Goal: Transaction & Acquisition: Purchase product/service

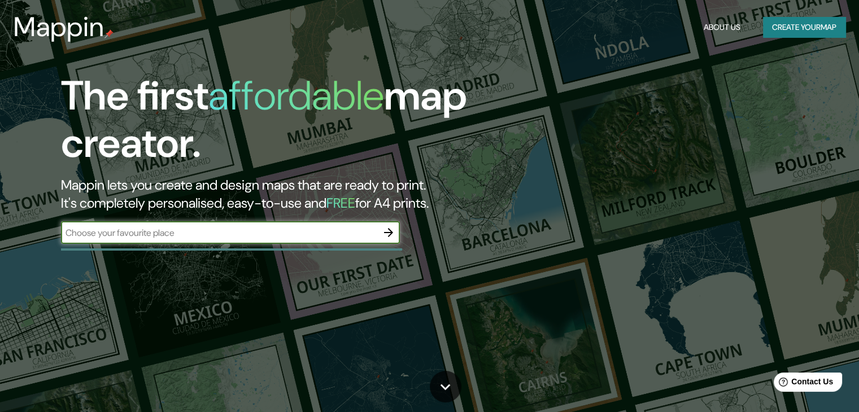
click at [292, 235] on input "text" at bounding box center [219, 232] width 316 height 13
click at [330, 236] on input "text" at bounding box center [219, 232] width 316 height 13
type input "bahia blanca"
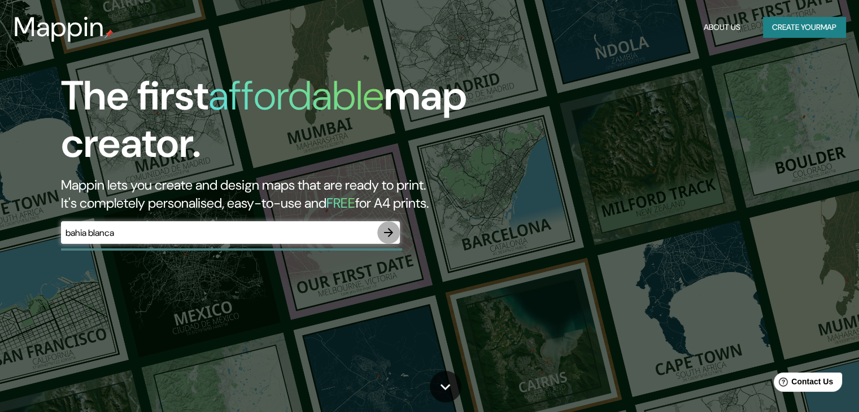
click at [389, 233] on icon "button" at bounding box center [389, 233] width 14 height 14
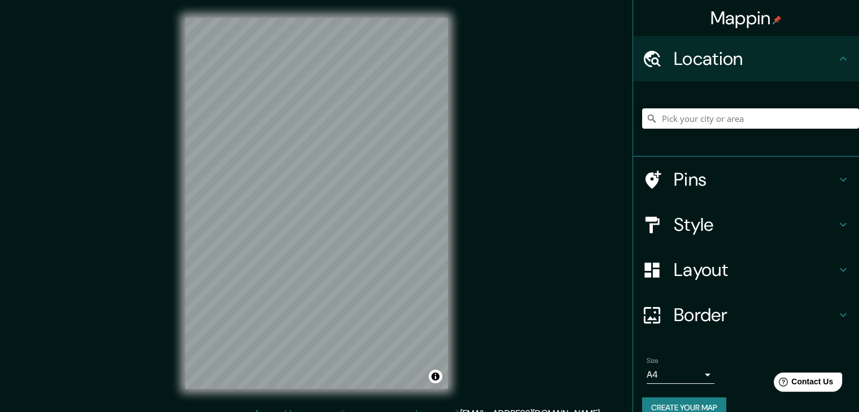
click at [750, 224] on h4 "Style" at bounding box center [755, 224] width 163 height 23
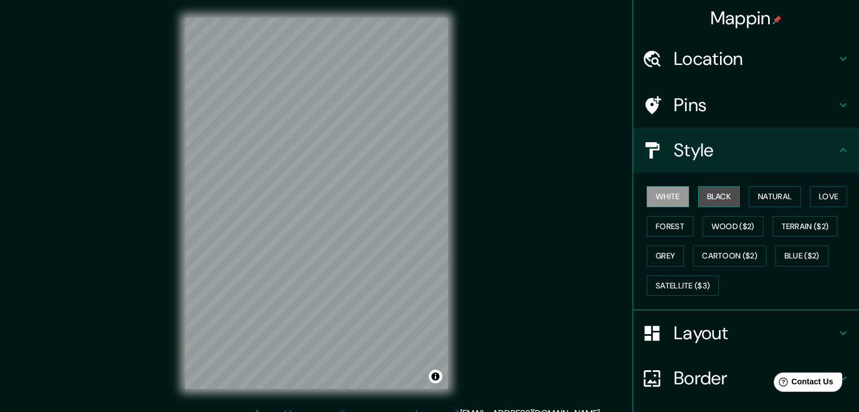
click at [714, 198] on button "Black" at bounding box center [719, 196] width 42 height 21
click at [660, 199] on button "White" at bounding box center [667, 196] width 42 height 21
click at [767, 195] on button "Natural" at bounding box center [775, 196] width 52 height 21
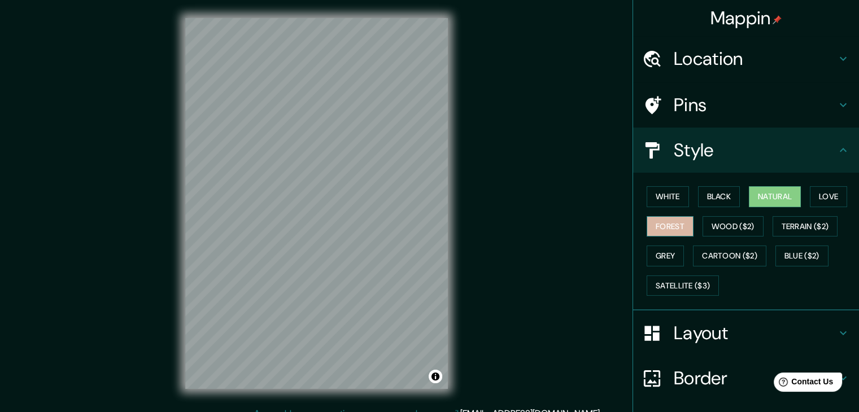
click at [677, 226] on button "Forest" at bounding box center [669, 226] width 47 height 21
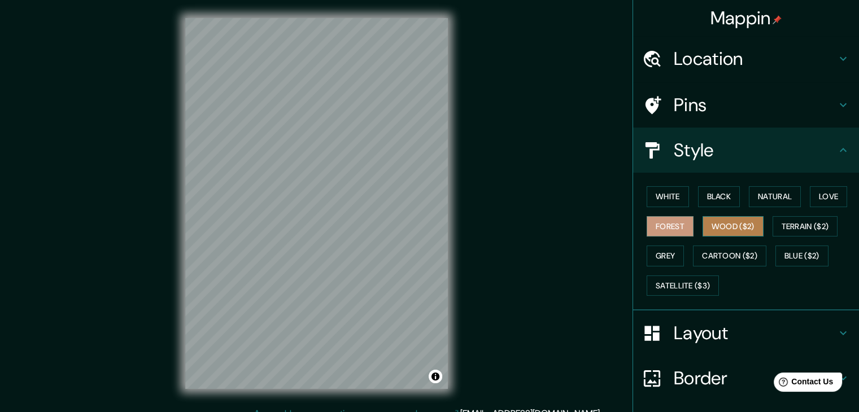
click at [724, 233] on button "Wood ($2)" at bounding box center [732, 226] width 61 height 21
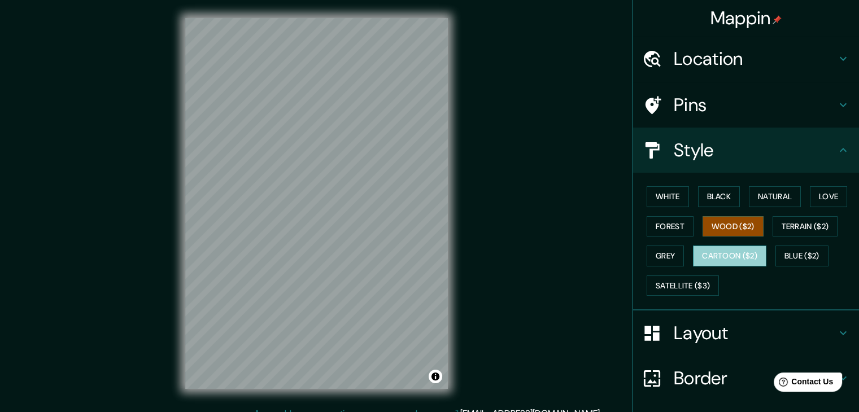
click at [724, 253] on button "Cartoon ($2)" at bounding box center [729, 256] width 73 height 21
click at [655, 255] on button "Grey" at bounding box center [664, 256] width 37 height 21
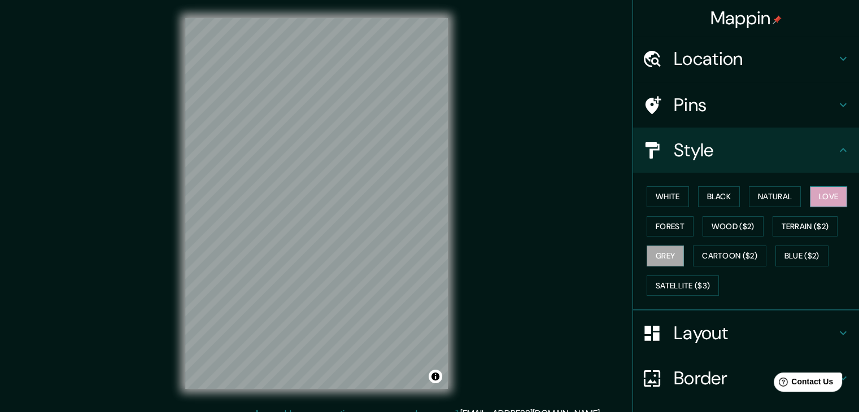
click at [817, 202] on button "Love" at bounding box center [828, 196] width 37 height 21
click at [781, 202] on button "Natural" at bounding box center [775, 196] width 52 height 21
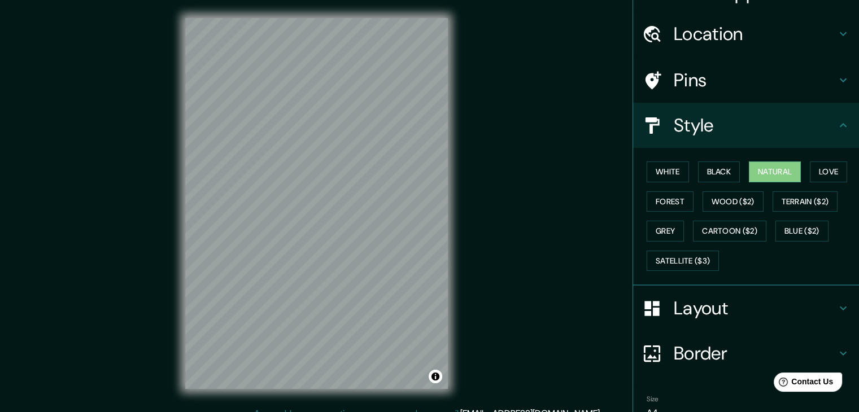
click at [740, 46] on div "Location" at bounding box center [746, 33] width 226 height 45
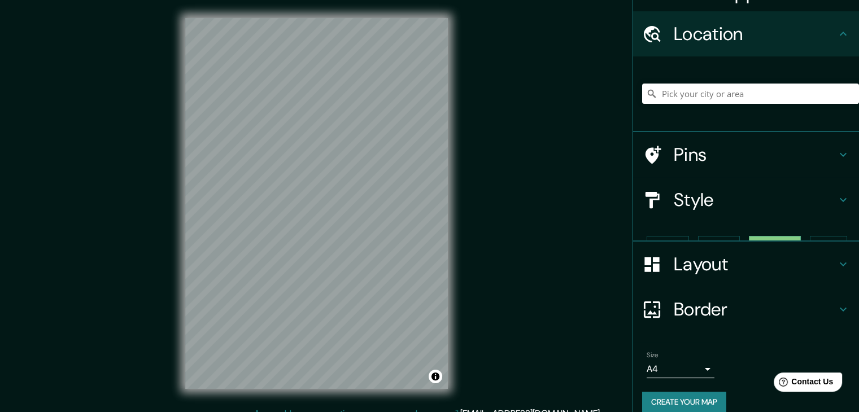
scroll to position [19, 0]
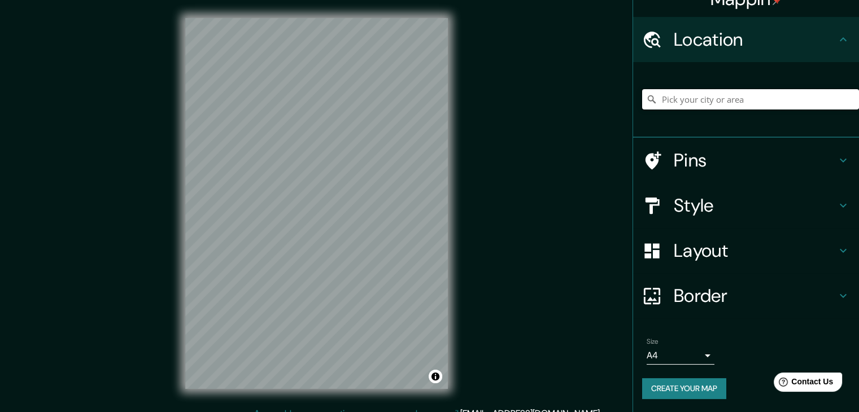
click at [724, 102] on input "Pick your city or area" at bounding box center [750, 99] width 217 height 20
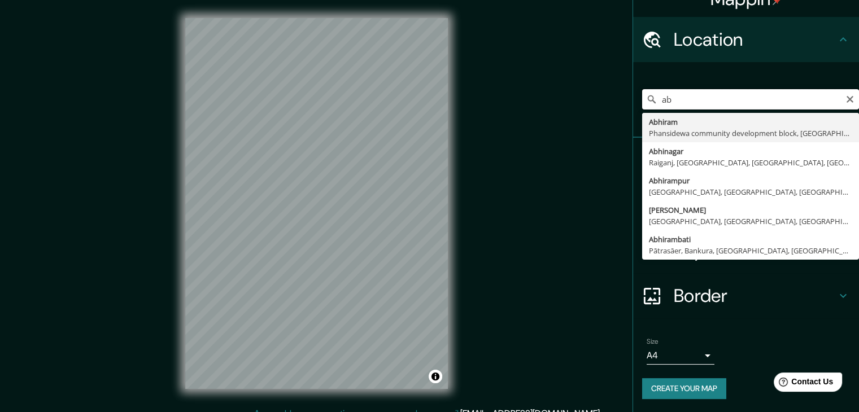
type input "a"
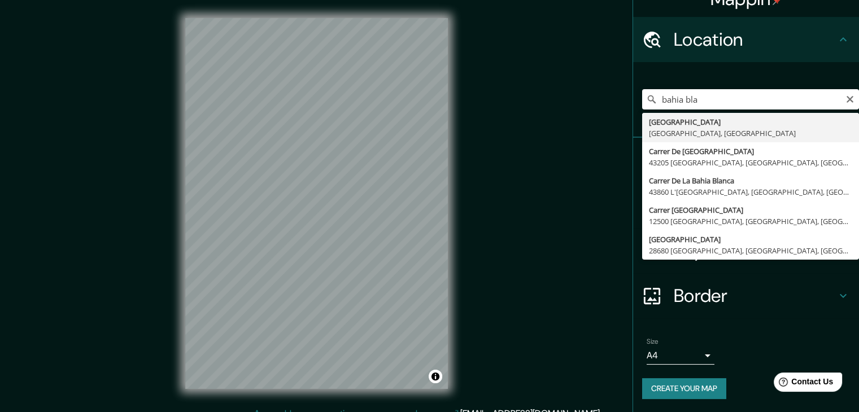
type input "[GEOGRAPHIC_DATA], [GEOGRAPHIC_DATA], [GEOGRAPHIC_DATA]"
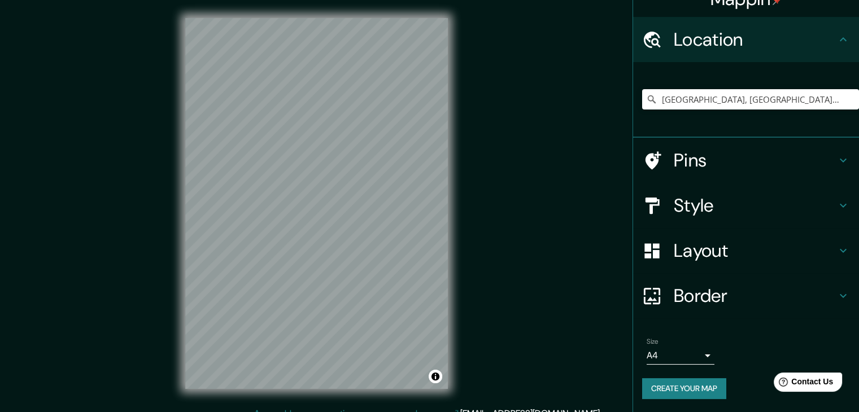
click at [786, 301] on h4 "Border" at bounding box center [755, 296] width 163 height 23
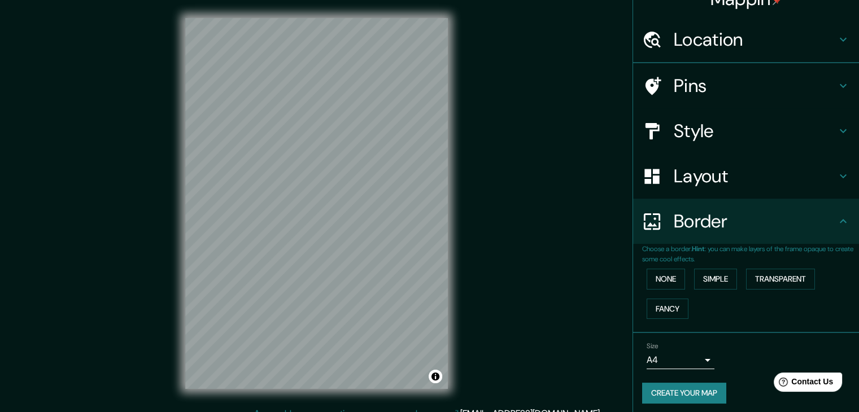
scroll to position [19, 0]
click at [664, 282] on button "None" at bounding box center [665, 279] width 38 height 21
click at [704, 282] on button "Simple" at bounding box center [715, 279] width 43 height 21
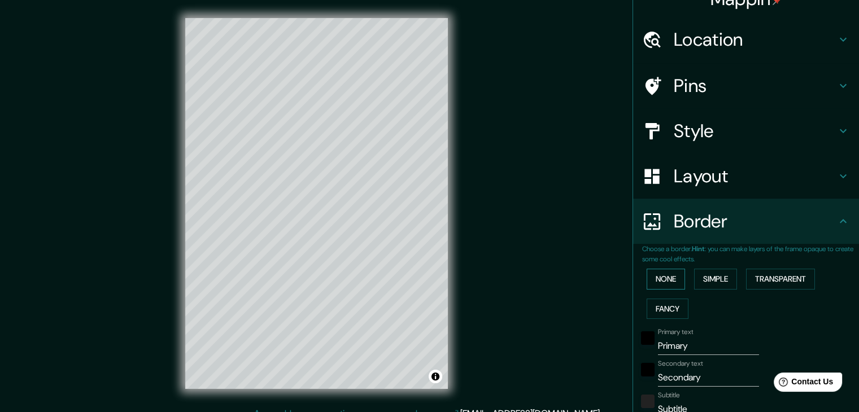
click at [661, 282] on button "None" at bounding box center [665, 279] width 38 height 21
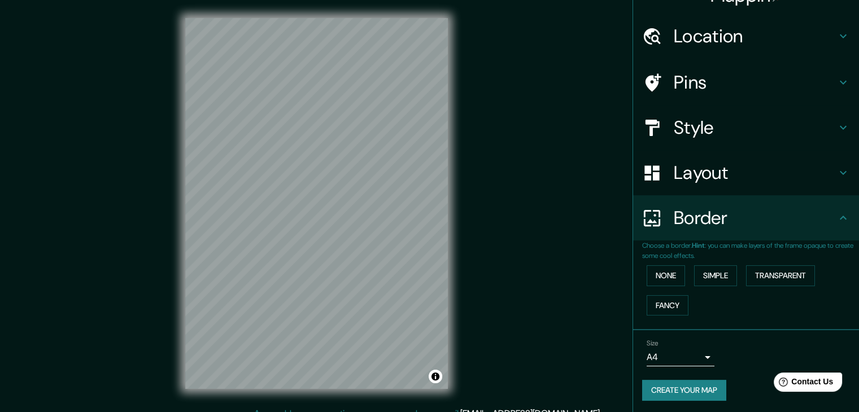
scroll to position [24, 0]
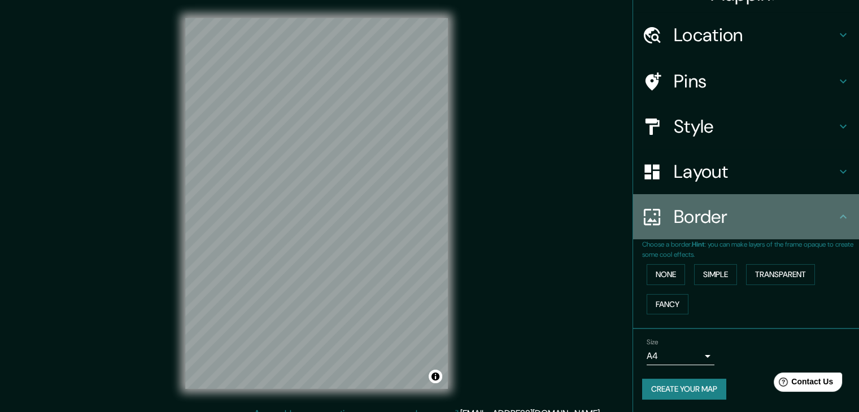
click at [711, 217] on h4 "Border" at bounding box center [755, 216] width 163 height 23
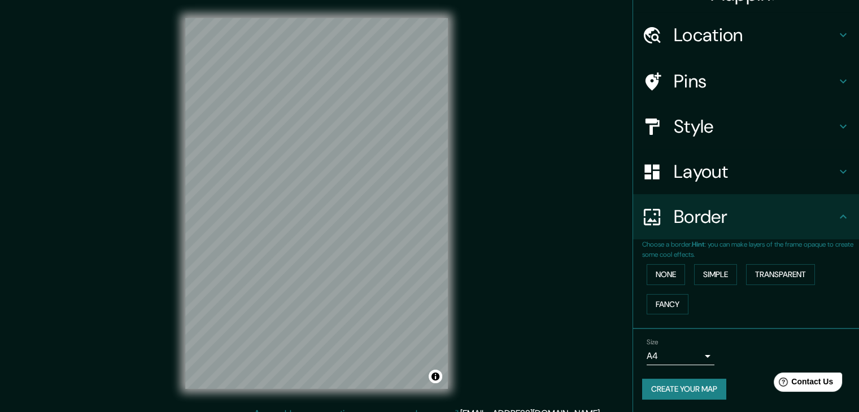
drag, startPoint x: 827, startPoint y: 219, endPoint x: 833, endPoint y: 216, distance: 7.3
click at [828, 219] on div "Border" at bounding box center [746, 216] width 226 height 45
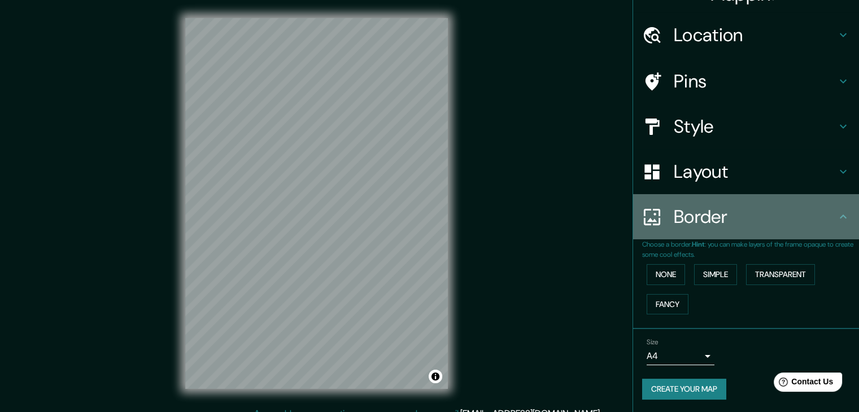
click at [839, 213] on icon at bounding box center [843, 217] width 14 height 14
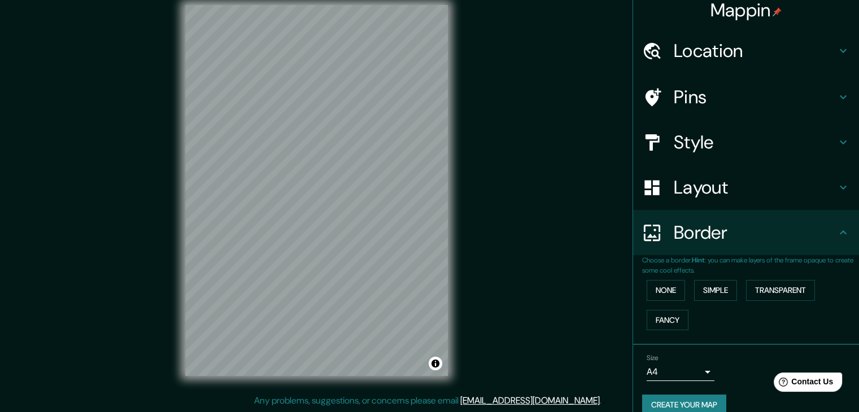
scroll to position [0, 0]
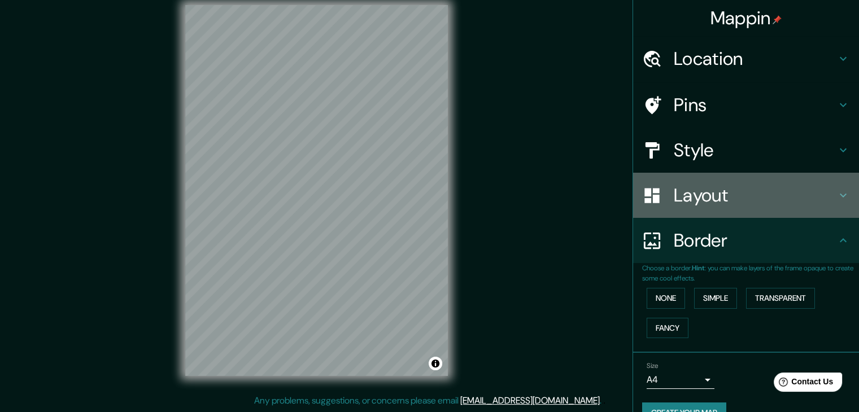
click at [741, 198] on h4 "Layout" at bounding box center [755, 195] width 163 height 23
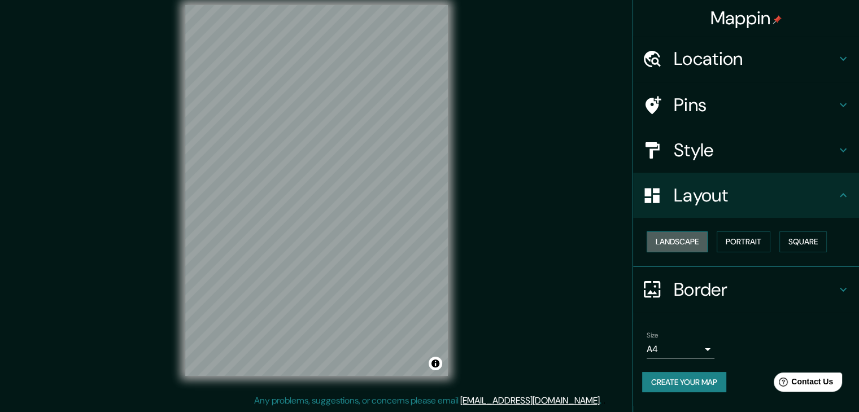
click at [680, 244] on button "Landscape" at bounding box center [676, 241] width 61 height 21
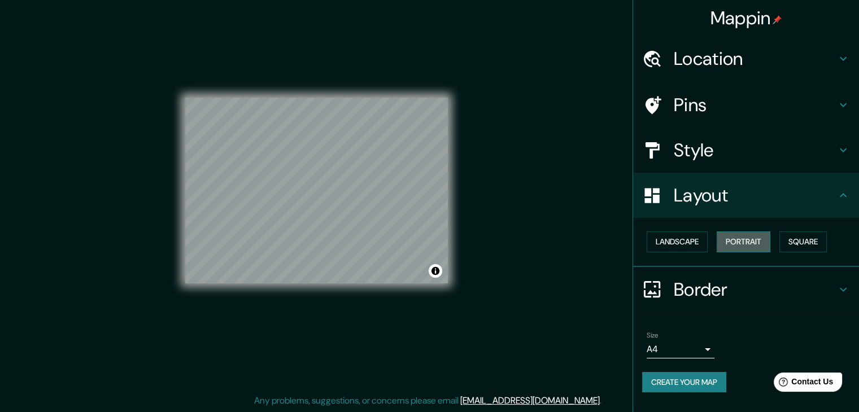
click at [738, 240] on button "Portrait" at bounding box center [743, 241] width 54 height 21
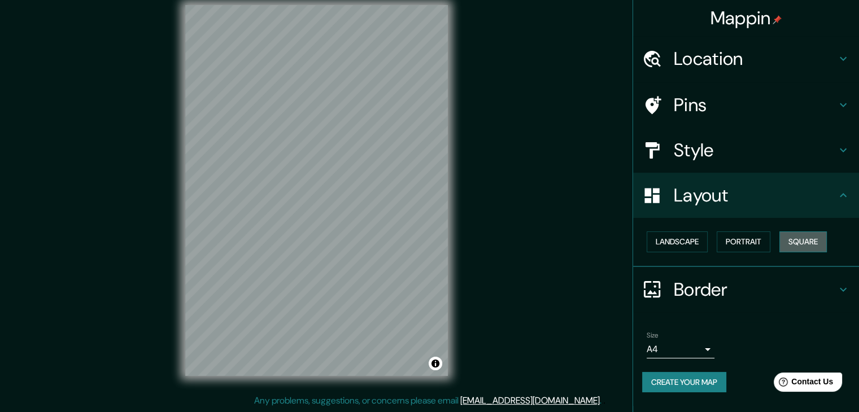
click at [811, 237] on button "Square" at bounding box center [802, 241] width 47 height 21
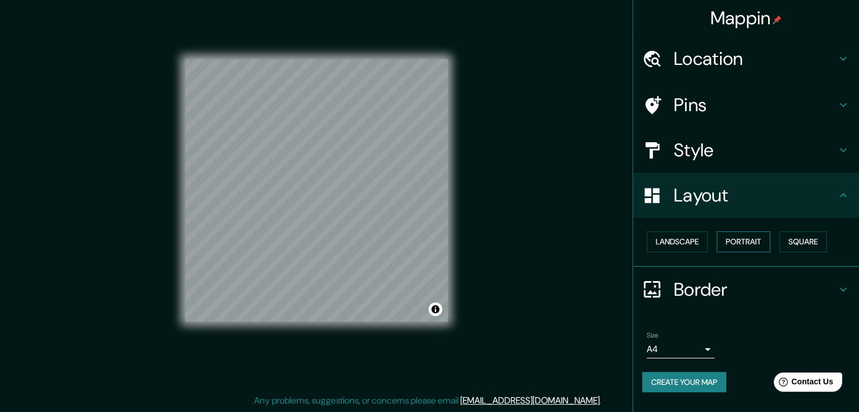
click at [770, 238] on button "Portrait" at bounding box center [743, 241] width 54 height 21
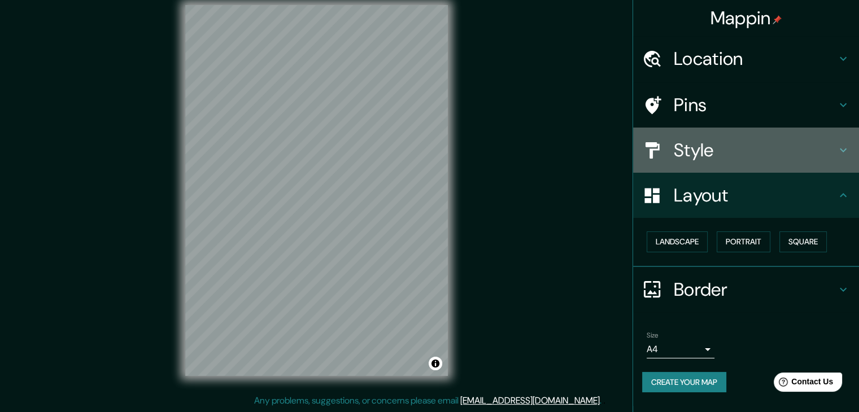
click at [766, 156] on h4 "Style" at bounding box center [755, 150] width 163 height 23
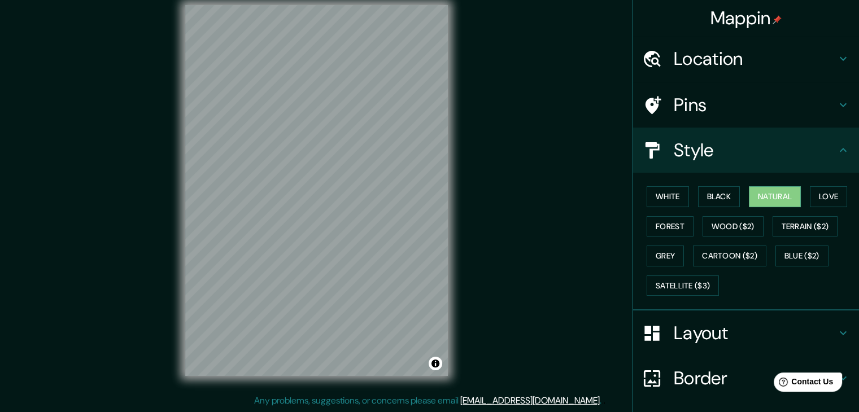
click at [747, 115] on h4 "Pins" at bounding box center [755, 105] width 163 height 23
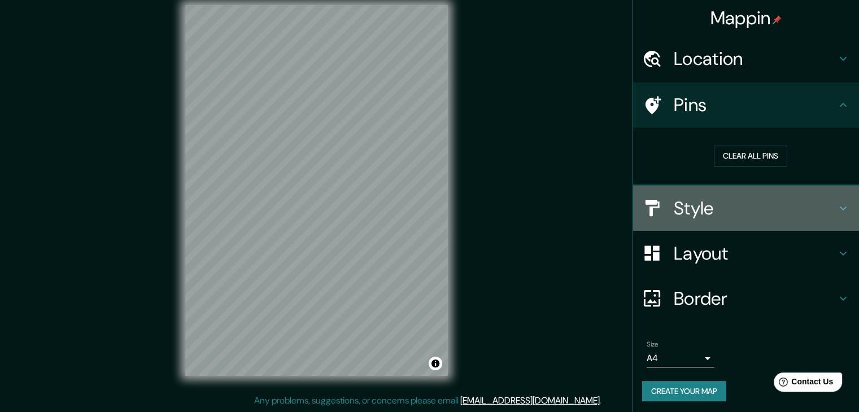
click at [736, 202] on h4 "Style" at bounding box center [755, 208] width 163 height 23
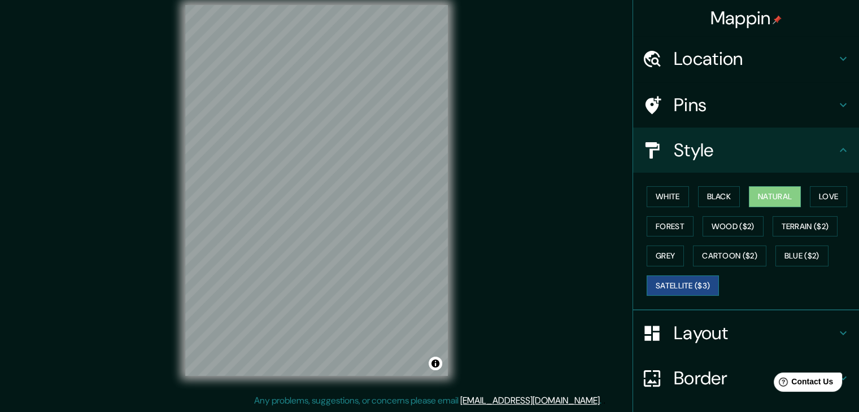
click at [675, 281] on button "Satellite ($3)" at bounding box center [682, 286] width 72 height 21
click at [659, 251] on button "Grey" at bounding box center [664, 256] width 37 height 21
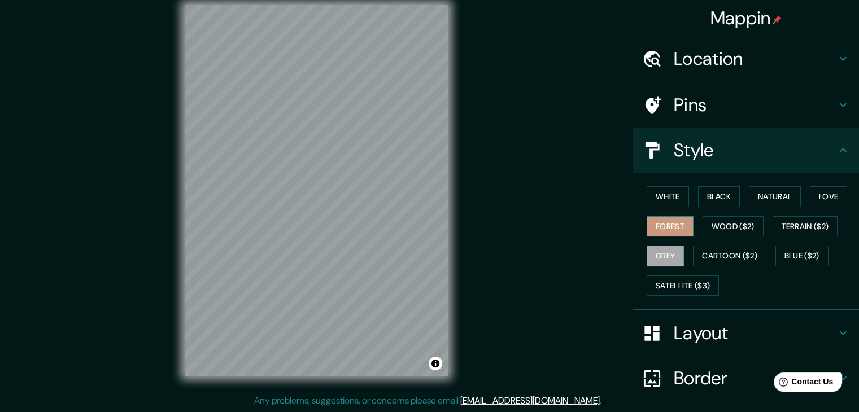
click at [659, 230] on button "Forest" at bounding box center [669, 226] width 47 height 21
click at [661, 182] on div "White Black Natural Love Forest Wood ($2) Terrain ($2) Grey Cartoon ($2) Blue (…" at bounding box center [750, 241] width 217 height 119
click at [661, 200] on button "White" at bounding box center [667, 196] width 42 height 21
click at [663, 231] on button "Forest" at bounding box center [669, 226] width 47 height 21
click at [663, 250] on button "Grey" at bounding box center [664, 256] width 37 height 21
